Goal: Transaction & Acquisition: Book appointment/travel/reservation

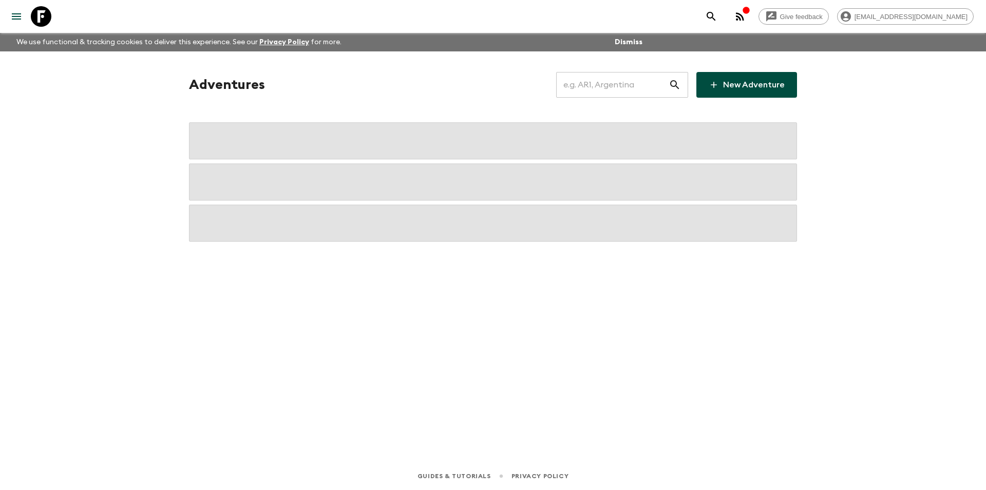
click at [633, 79] on input "text" at bounding box center [612, 84] width 112 height 29
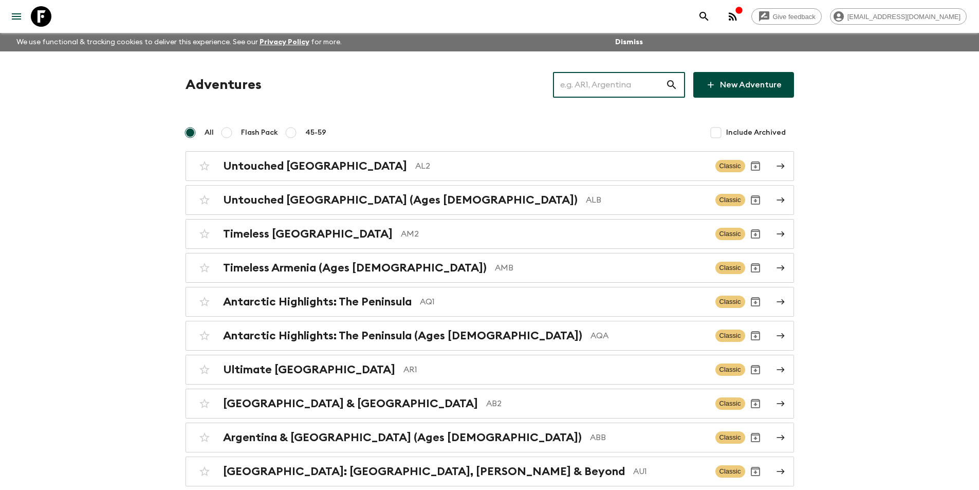
click at [632, 90] on input "text" at bounding box center [609, 84] width 112 height 29
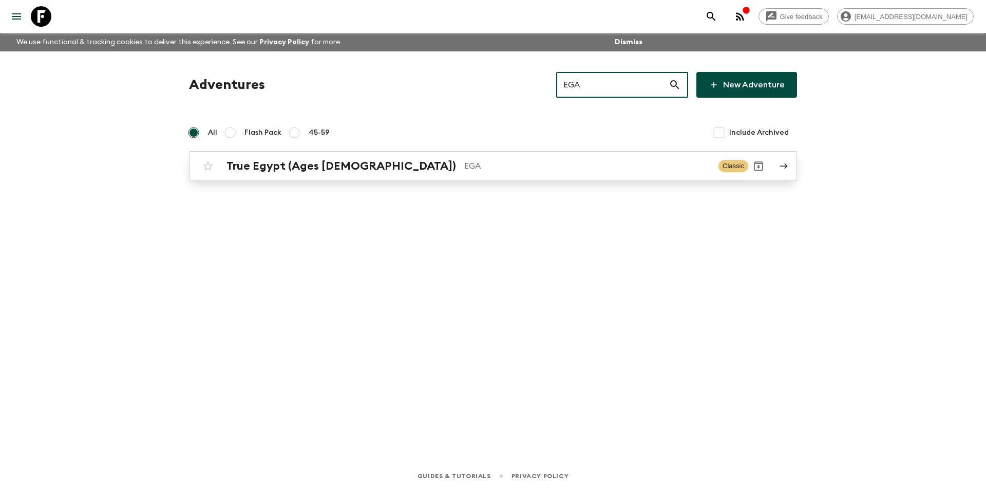
type input "EGA"
click at [504, 170] on p "EGA" at bounding box center [587, 166] width 246 height 12
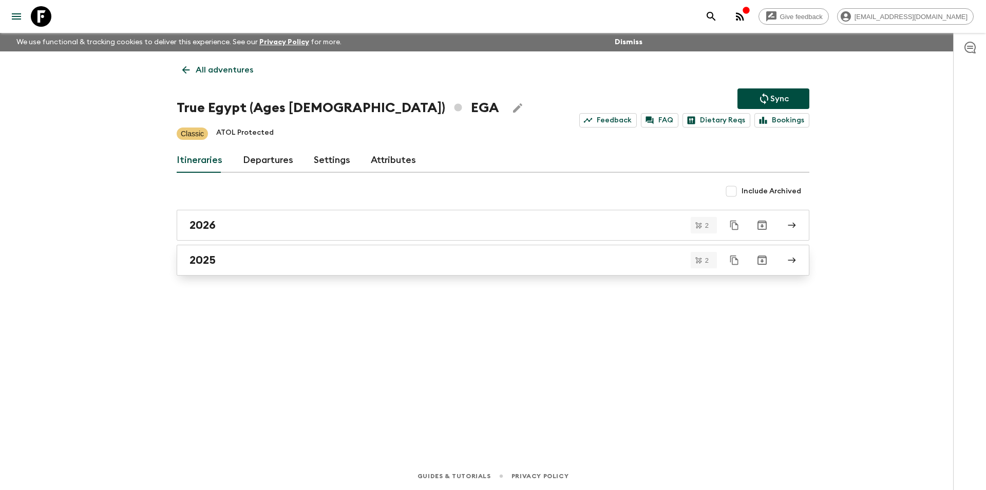
click at [335, 260] on div "2025" at bounding box center [484, 259] width 588 height 13
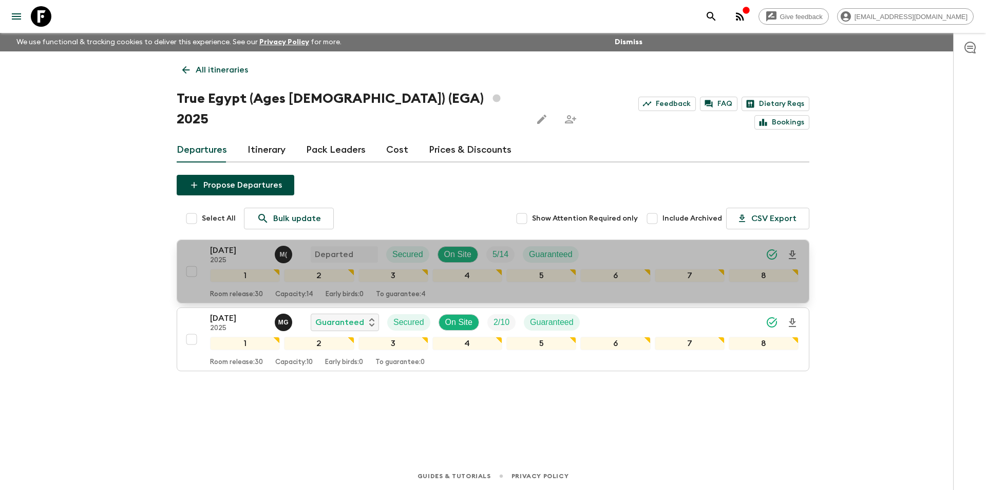
click at [231, 244] on p "[DATE]" at bounding box center [238, 250] width 57 height 12
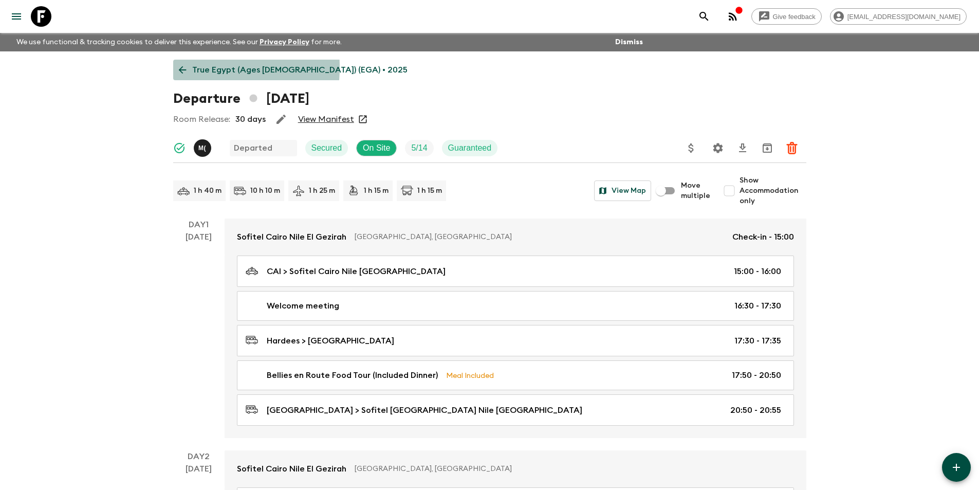
click at [179, 67] on icon at bounding box center [182, 69] width 11 height 11
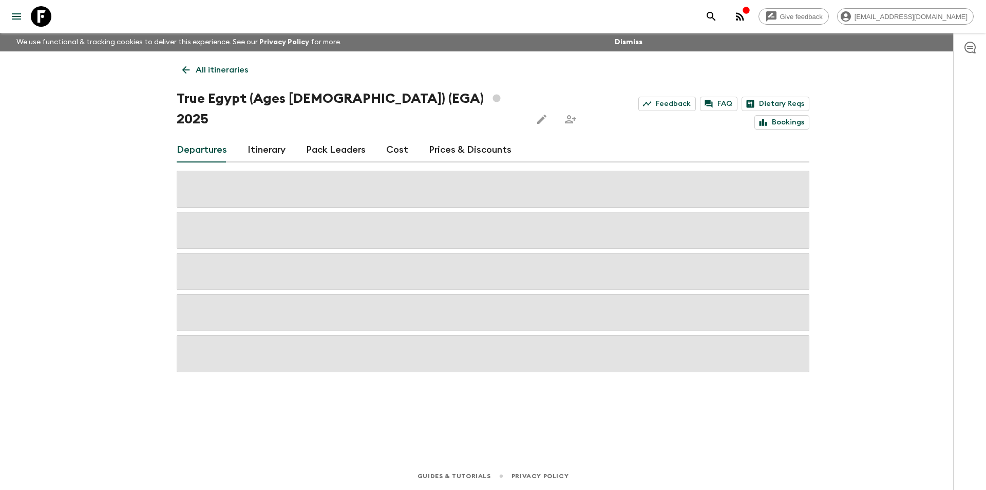
click at [389, 138] on link "Cost" at bounding box center [397, 150] width 22 height 25
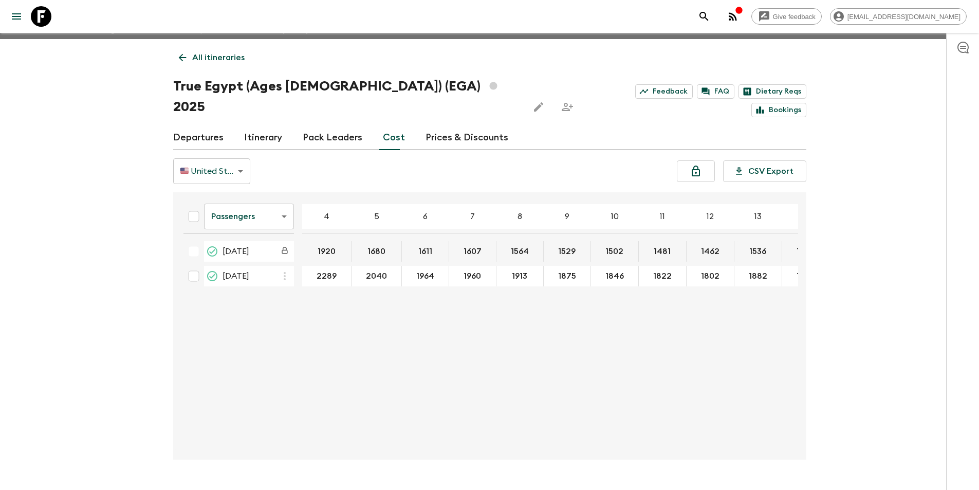
scroll to position [18, 0]
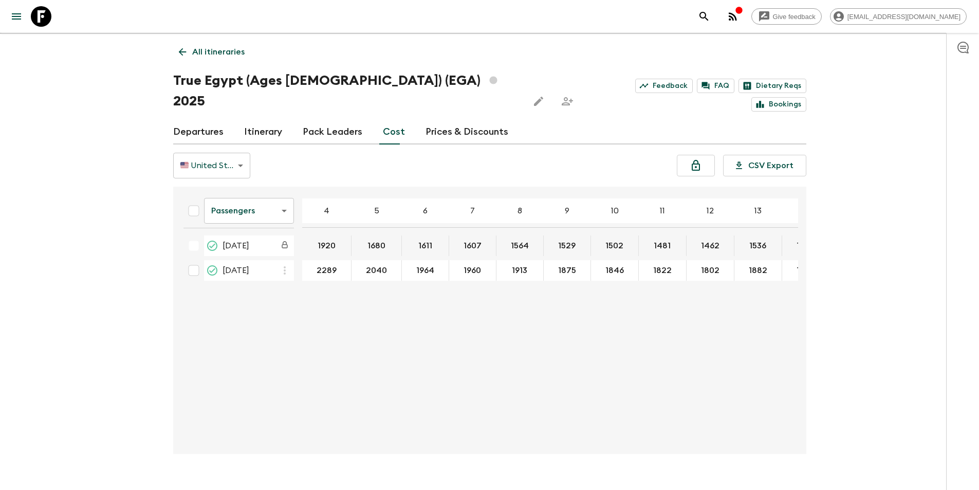
click at [241, 192] on body "Give feedback [EMAIL_ADDRESS][DOMAIN_NAME] We use functional & tracking cookies…" at bounding box center [489, 246] width 979 height 528
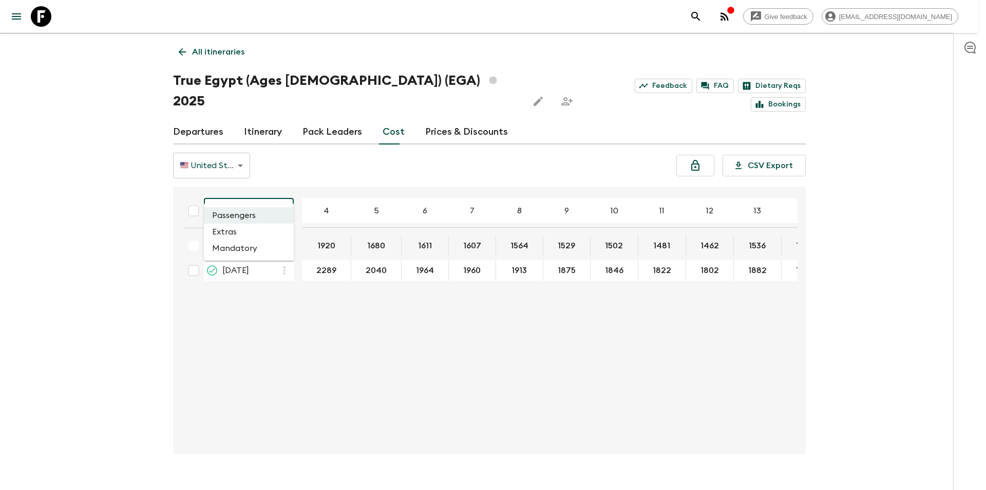
click at [244, 228] on li "Extras" at bounding box center [249, 231] width 90 height 16
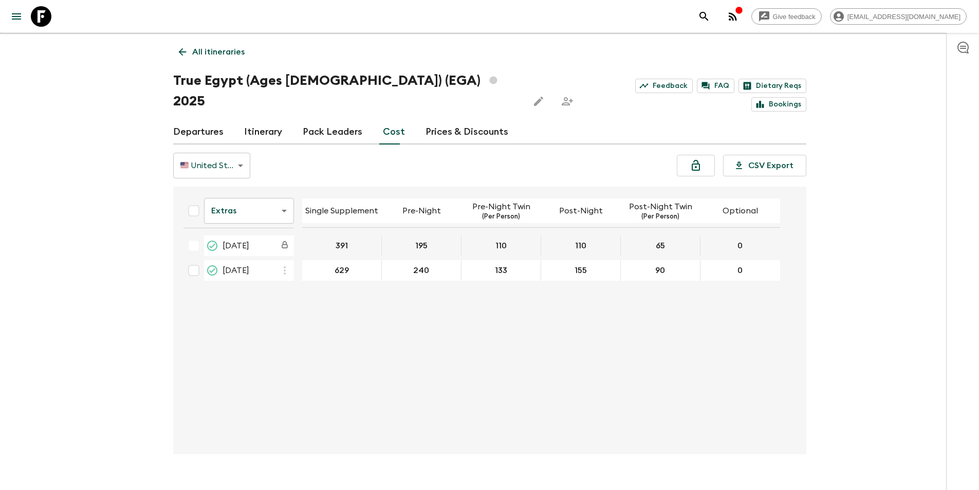
click at [234, 193] on body "Give feedback [EMAIL_ADDRESS][DOMAIN_NAME] We use functional & tracking cookies…" at bounding box center [489, 246] width 979 height 528
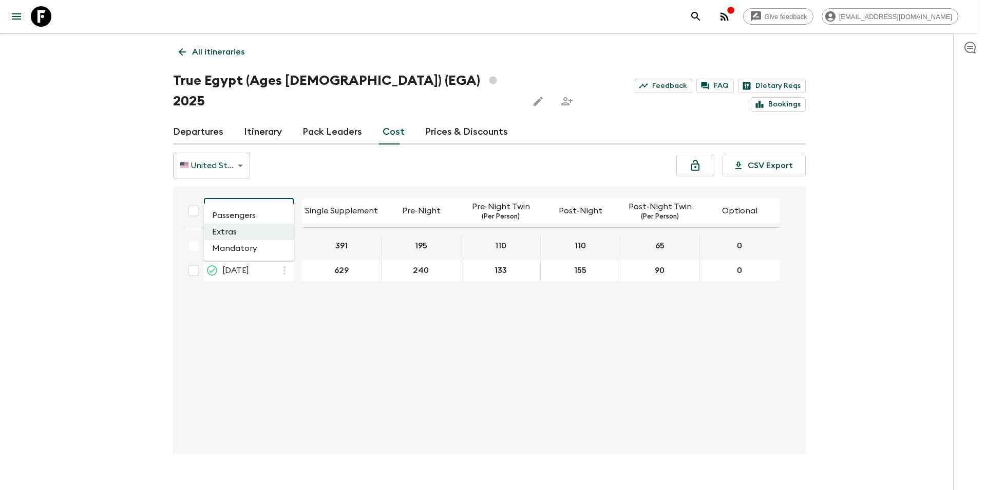
click at [304, 368] on div at bounding box center [493, 245] width 986 height 490
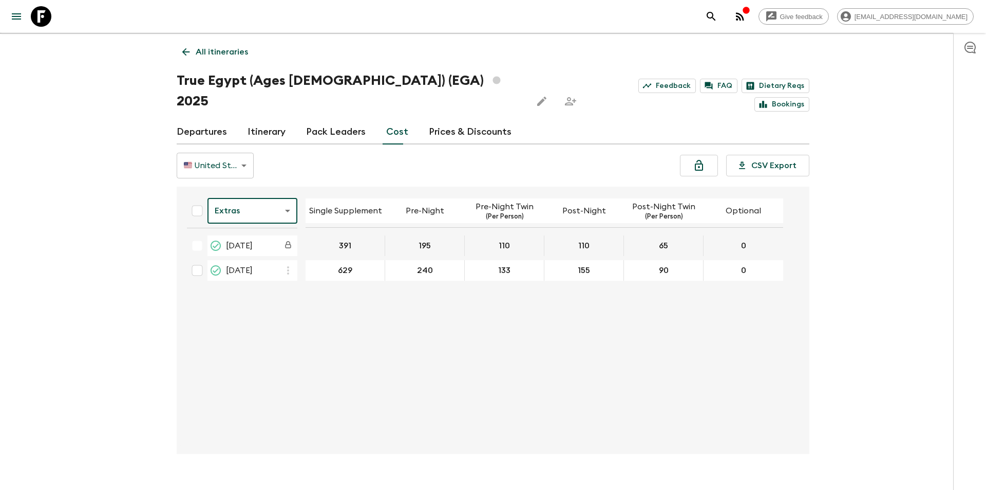
click at [268, 194] on body "Give feedback [EMAIL_ADDRESS][DOMAIN_NAME] We use functional & tracking cookies…" at bounding box center [493, 246] width 986 height 528
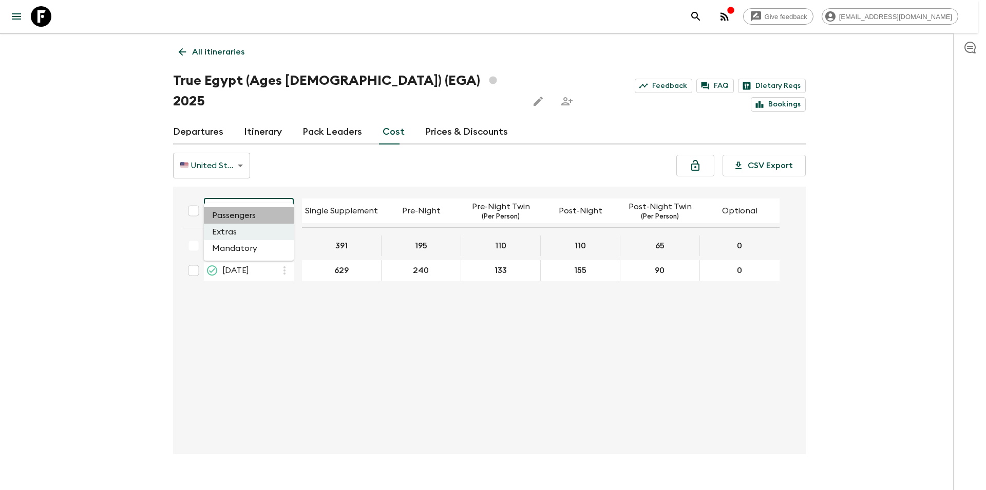
click at [261, 222] on li "Passengers" at bounding box center [249, 215] width 90 height 16
